Goal: Check status: Check status

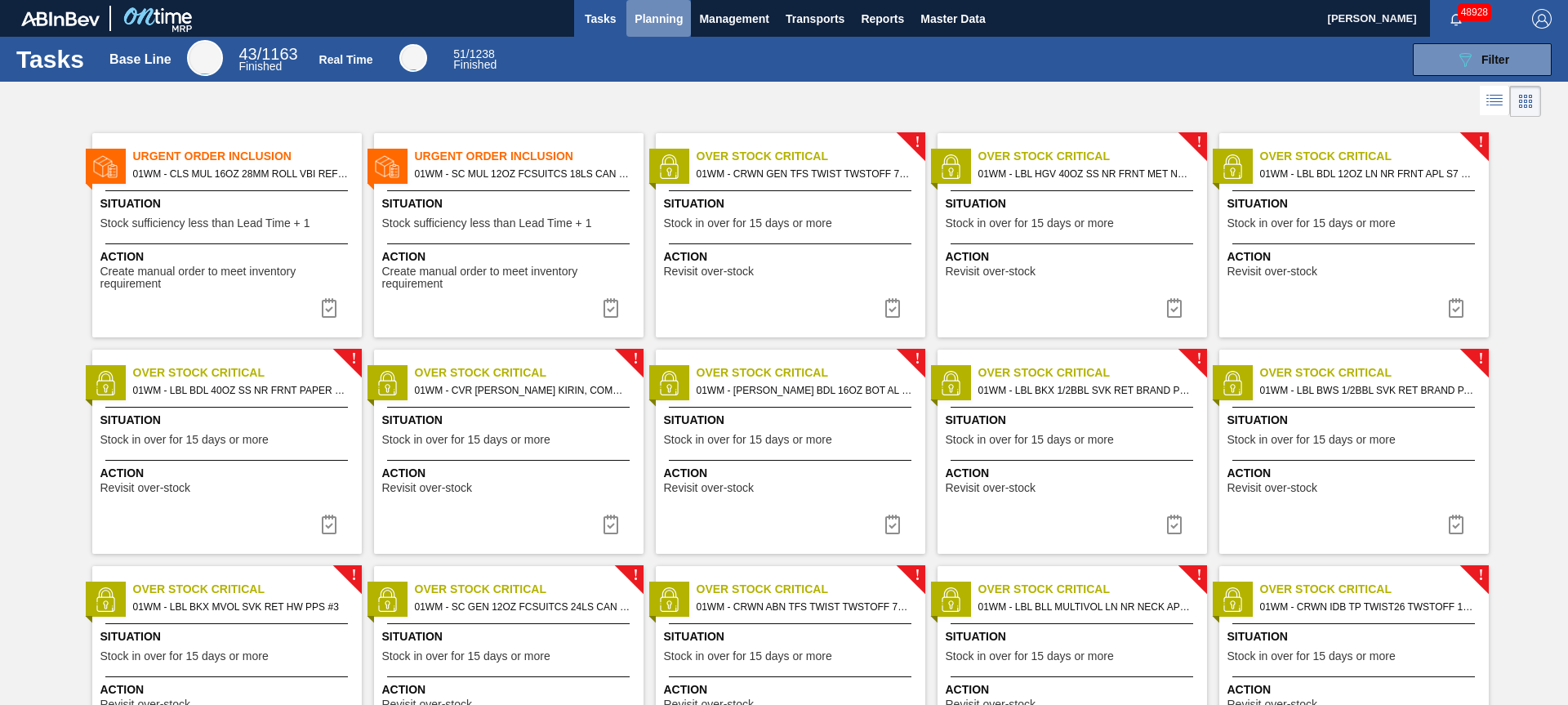
click at [655, 27] on span "Planning" at bounding box center [658, 18] width 48 height 19
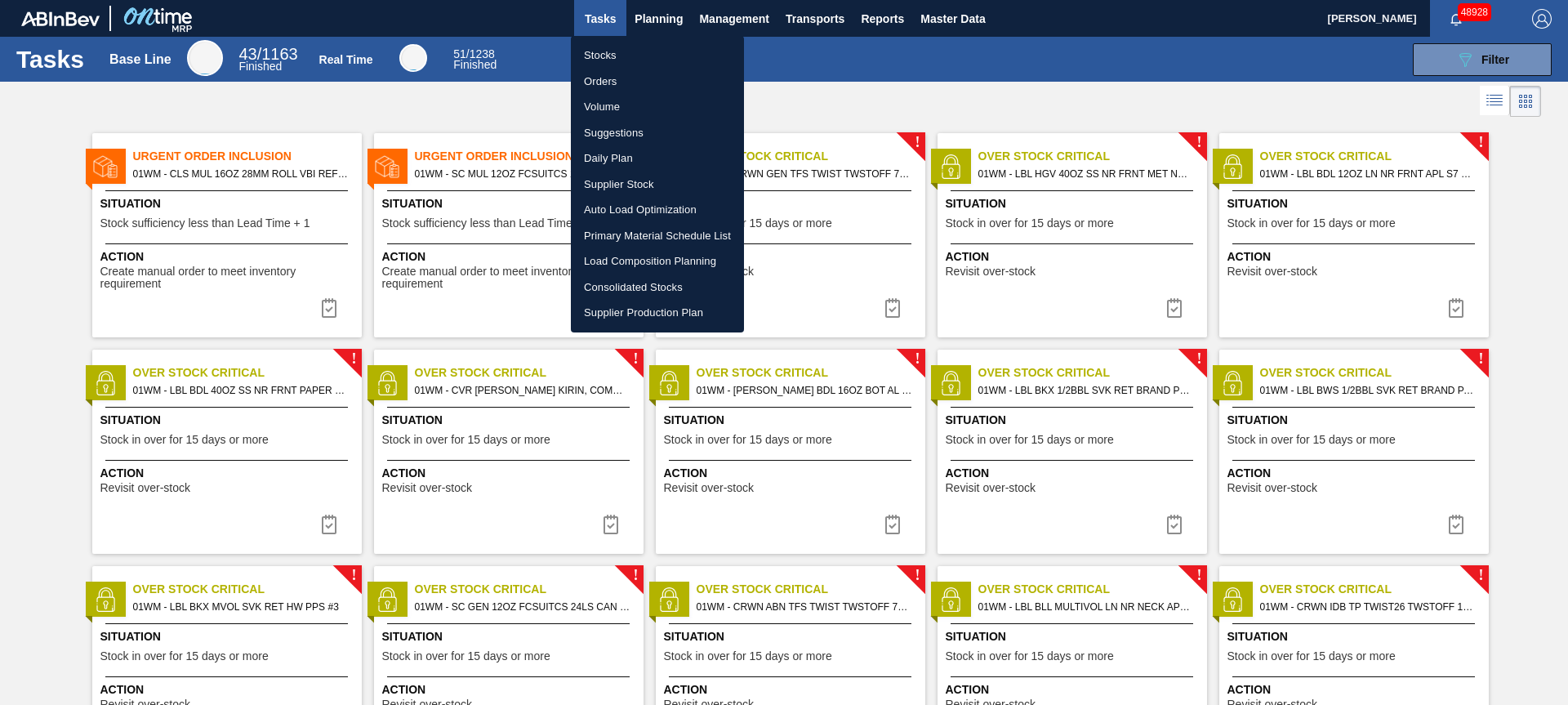
click at [610, 57] on li "Stocks" at bounding box center [657, 56] width 173 height 26
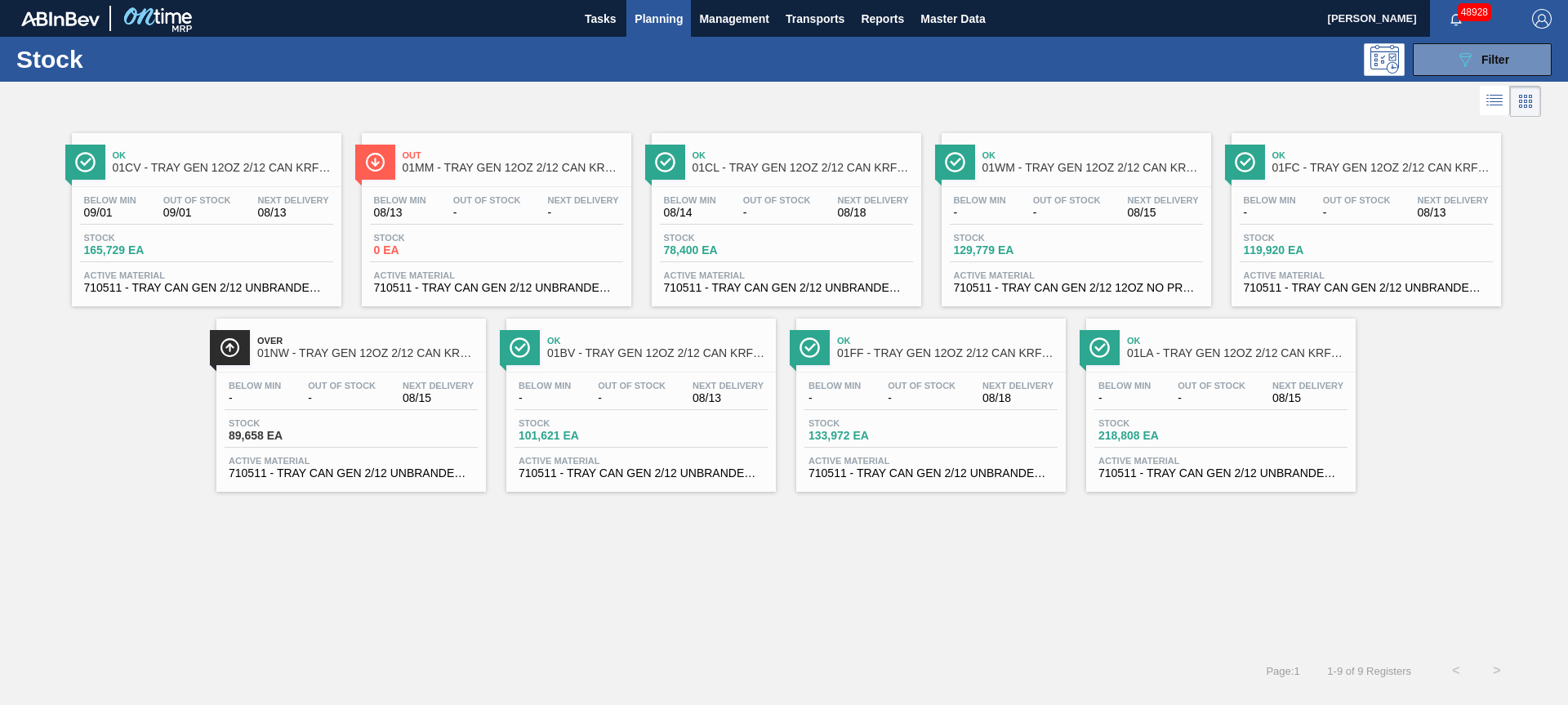
click at [1466, 75] on div "Stock 089F7B8B-B2A5-4AFE-B5C0-19BA573D28AC Filter" at bounding box center [784, 59] width 1568 height 45
click at [1462, 73] on button "089F7B8B-B2A5-4AFE-B5C0-19BA573D28AC Filter" at bounding box center [1482, 59] width 139 height 32
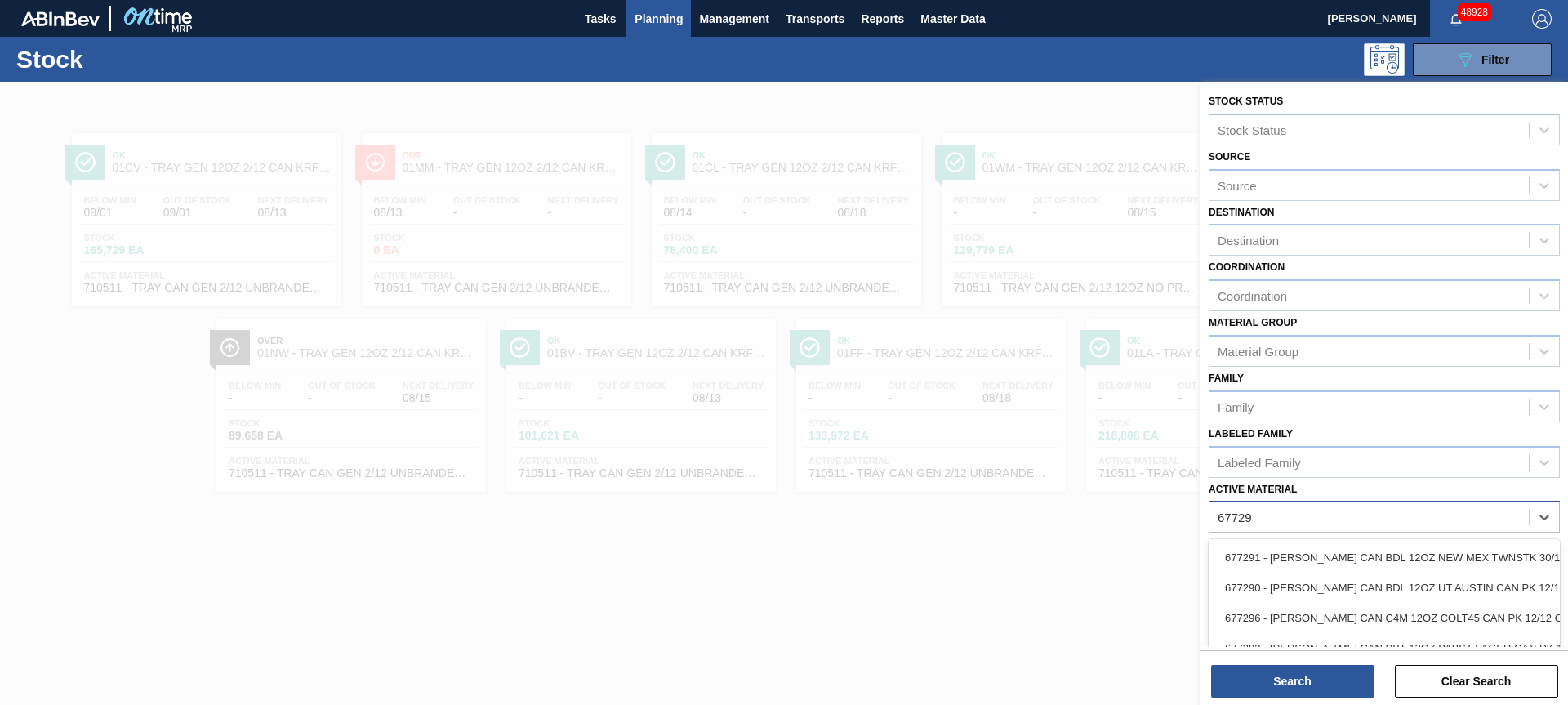
type Material "677290"
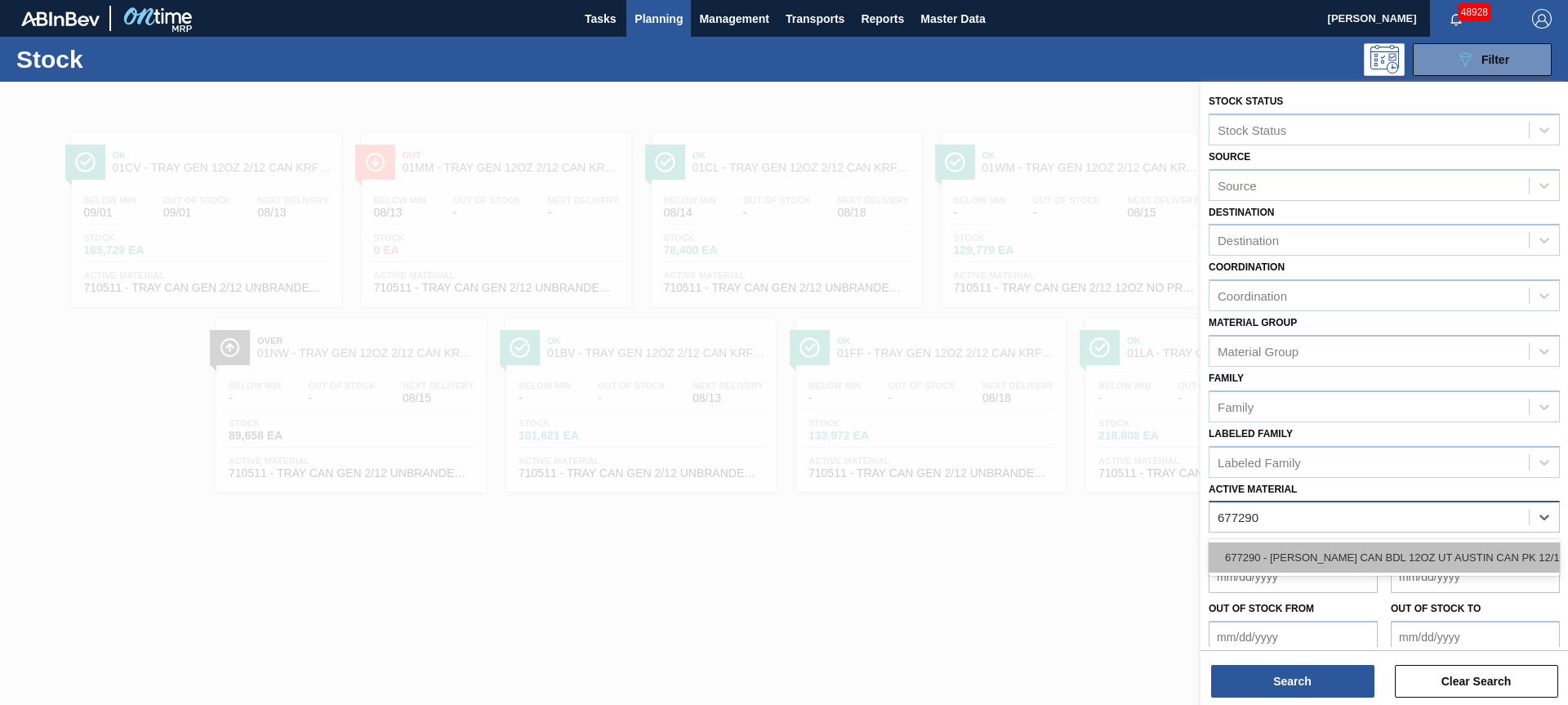
click at [1497, 552] on div "677290 - CARR CAN BDL 12OZ UT AUSTIN CAN PK 12/12" at bounding box center [1384, 557] width 351 height 31
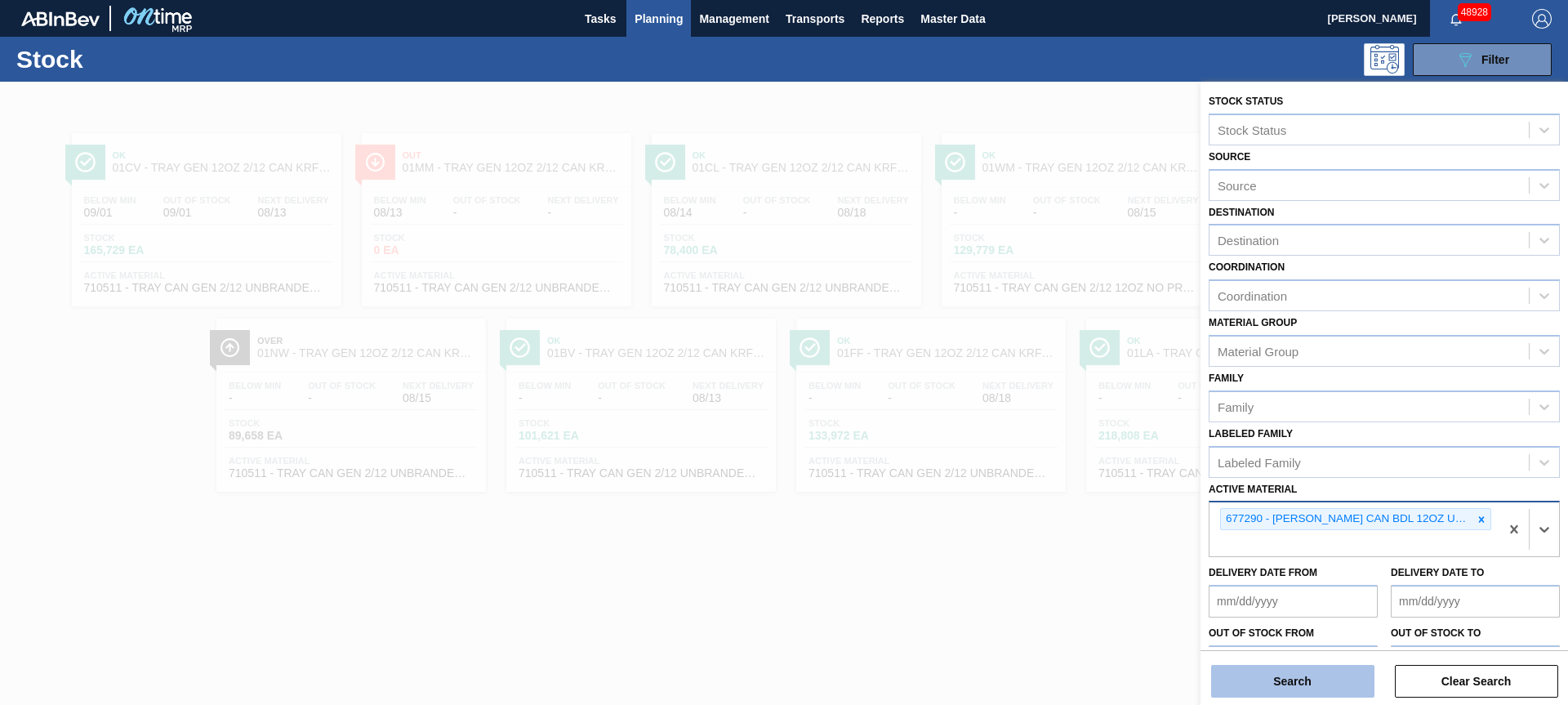
click at [1305, 684] on button "Search" at bounding box center [1292, 681] width 163 height 32
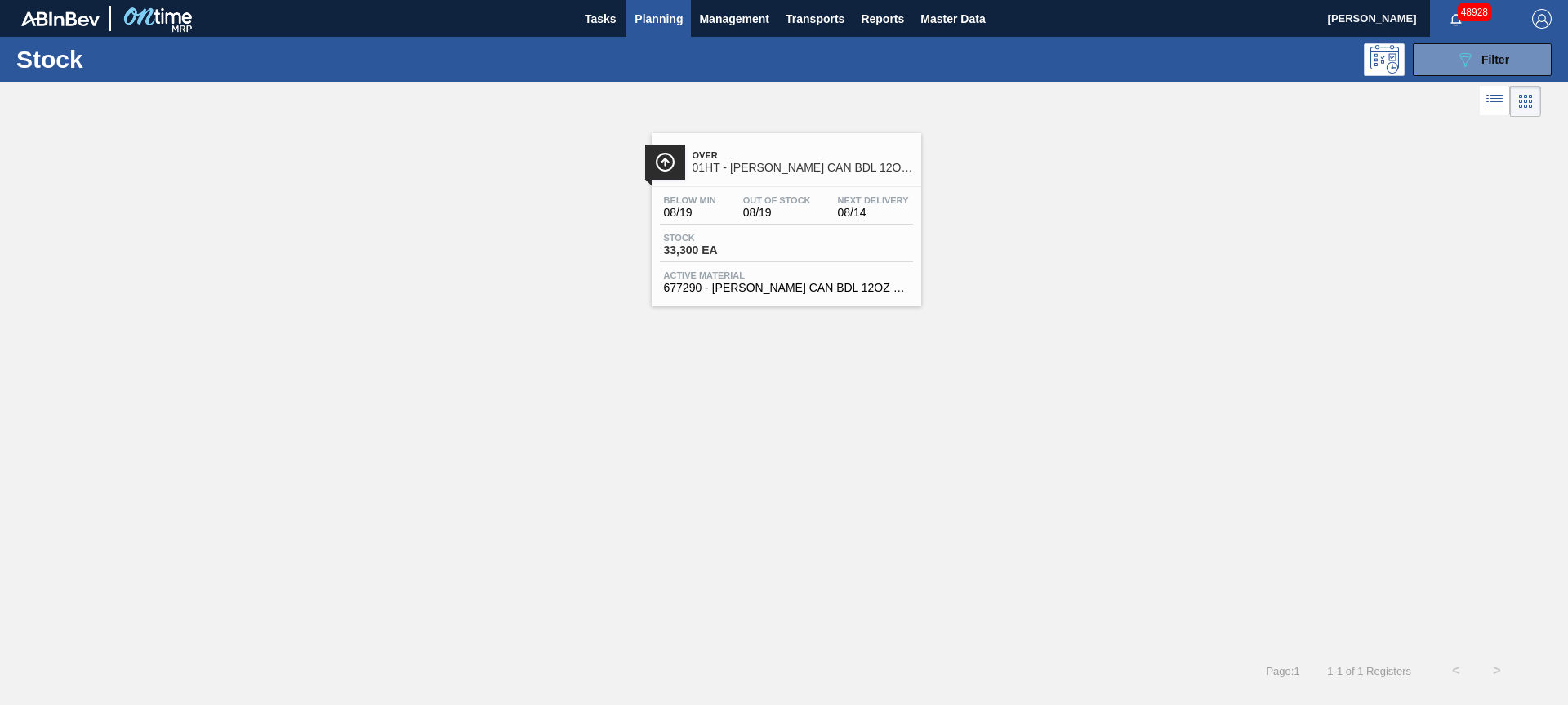
click at [785, 181] on div "Over 01HT - CARR CAN BDL 12OZ UT AUSTIN CAN PK 12/12 Below Min 08/19 Out Of Sto…" at bounding box center [786, 219] width 270 height 173
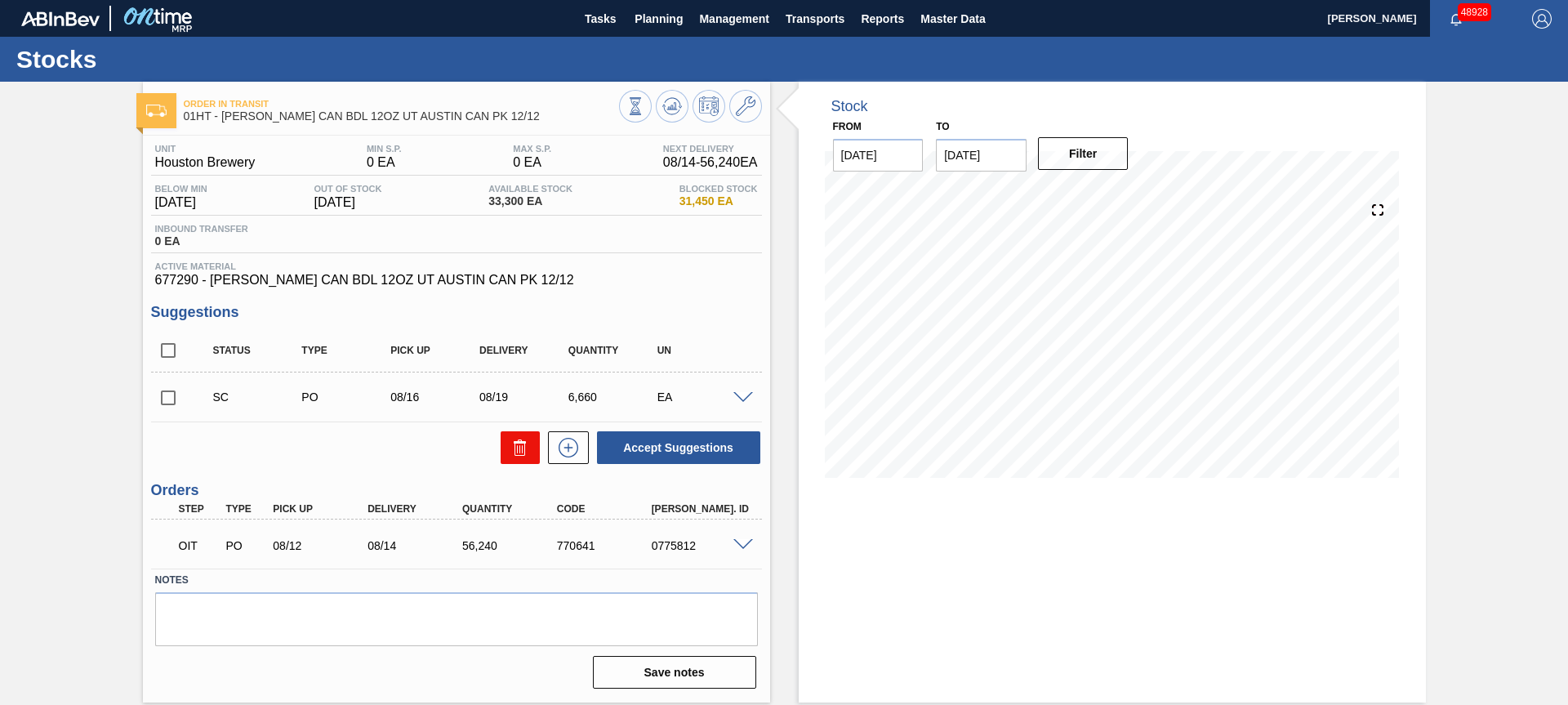
click at [513, 453] on icon at bounding box center [520, 447] width 19 height 19
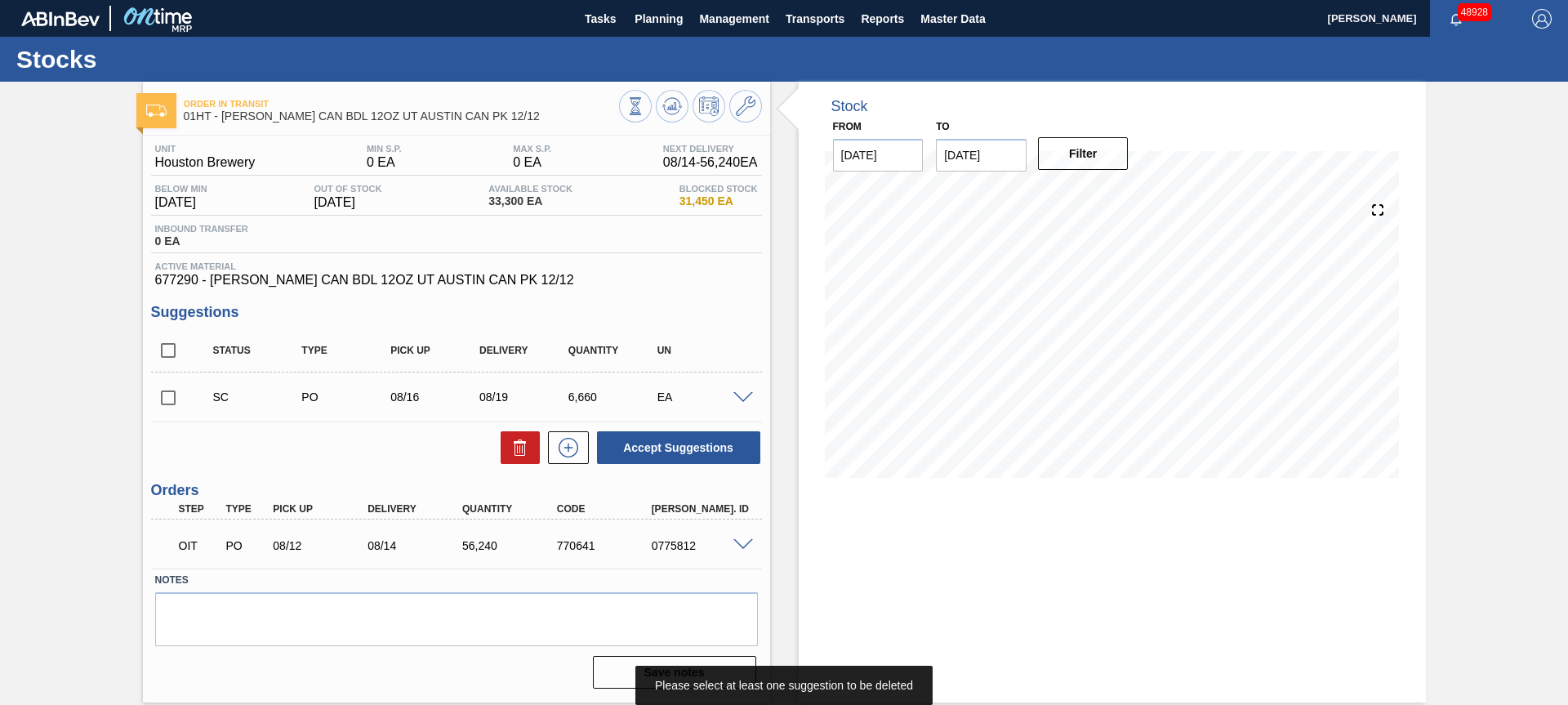
click at [162, 404] on input "checkbox" at bounding box center [168, 397] width 34 height 34
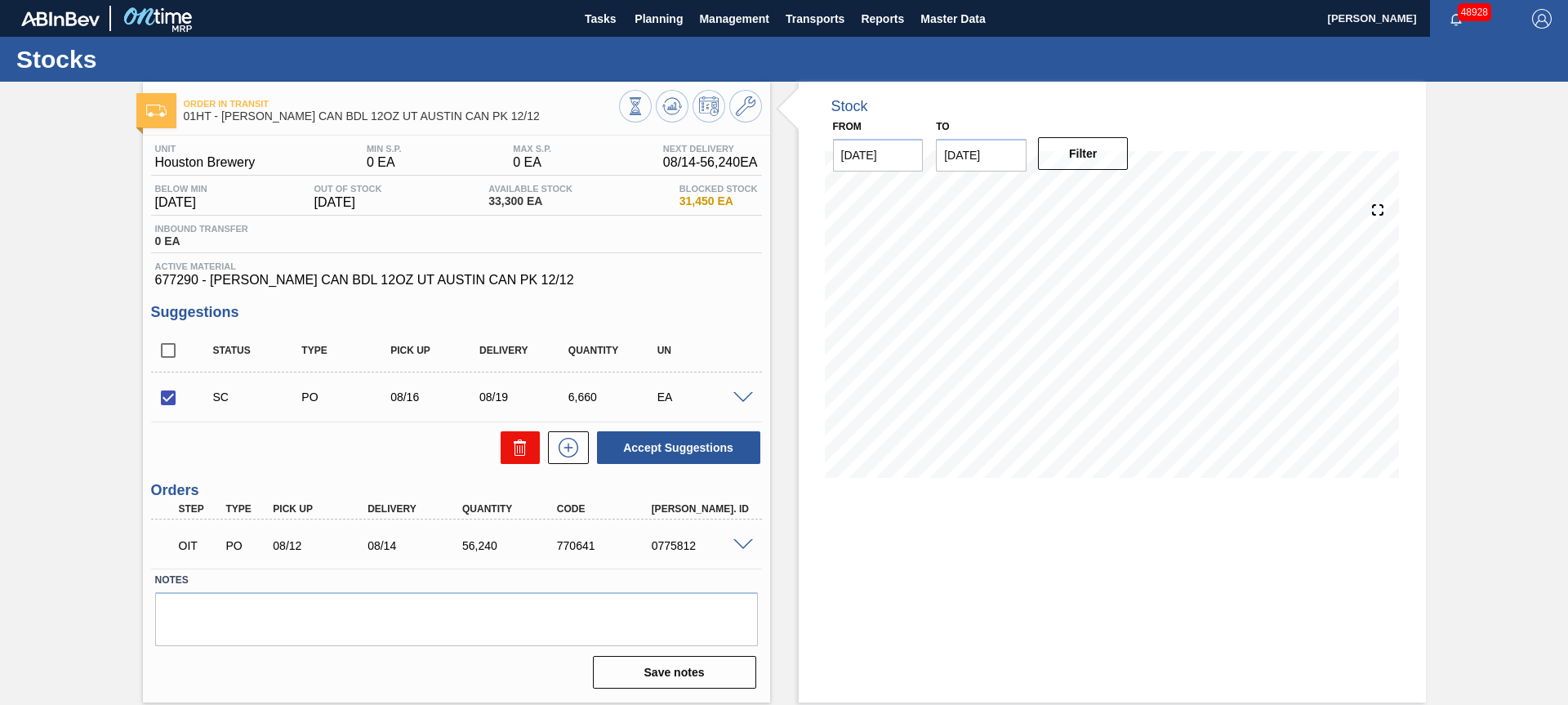
click at [529, 458] on button at bounding box center [519, 447] width 39 height 32
checkbox input "false"
